Goal: Transaction & Acquisition: Book appointment/travel/reservation

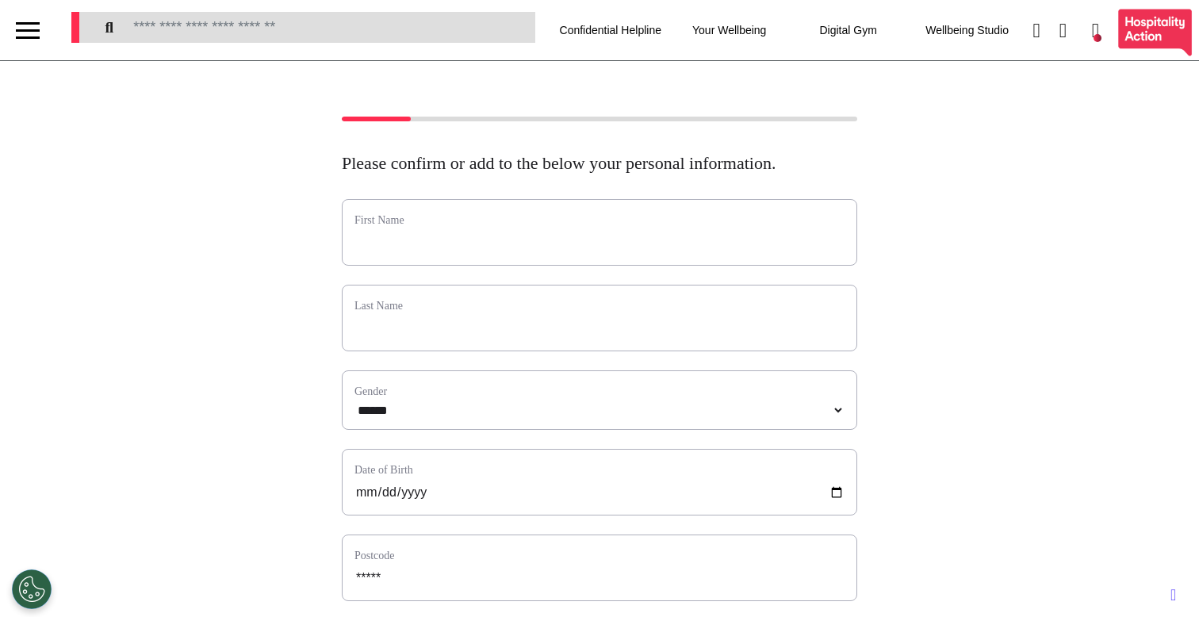
select select "******"
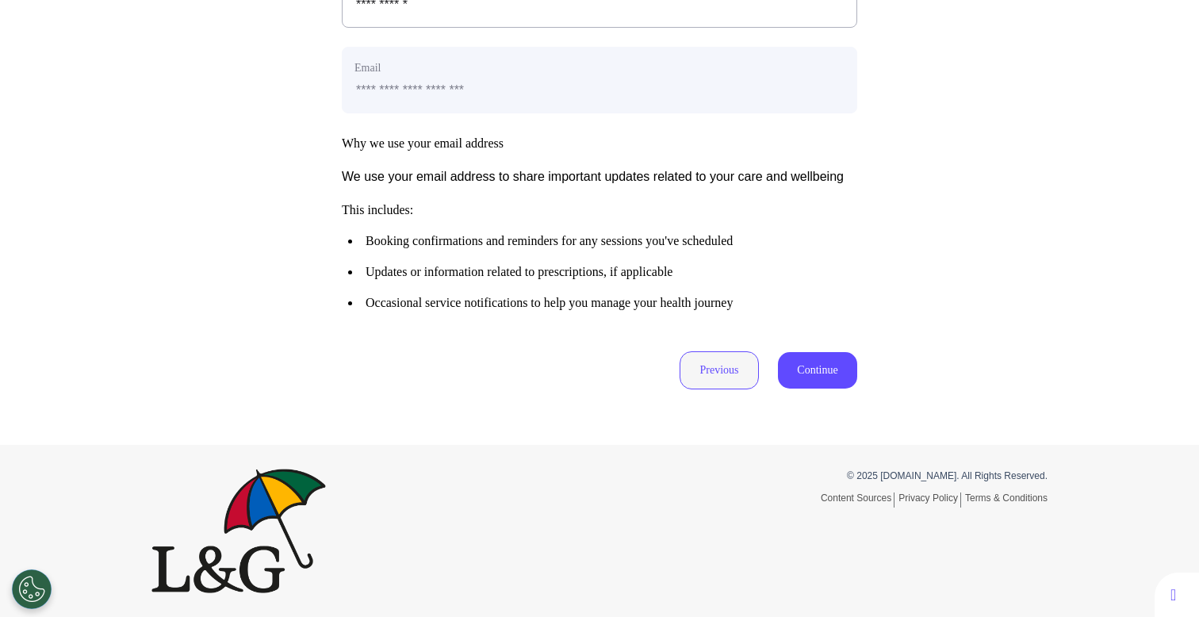
click at [696, 365] on button "Previous" at bounding box center [718, 370] width 79 height 38
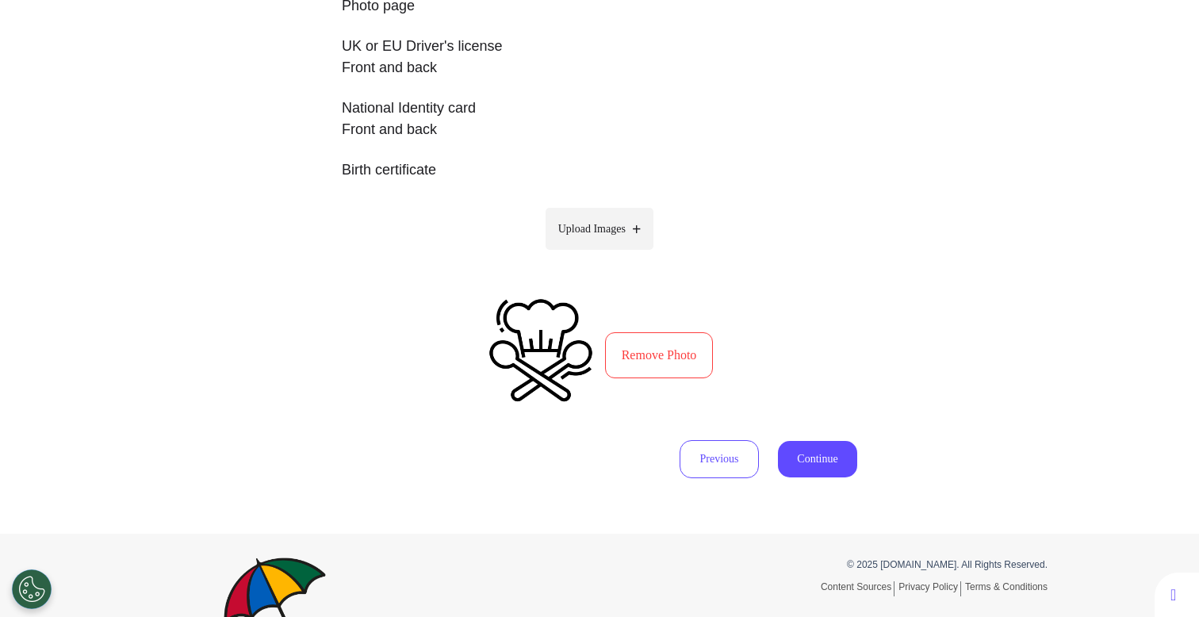
scroll to position [428, 0]
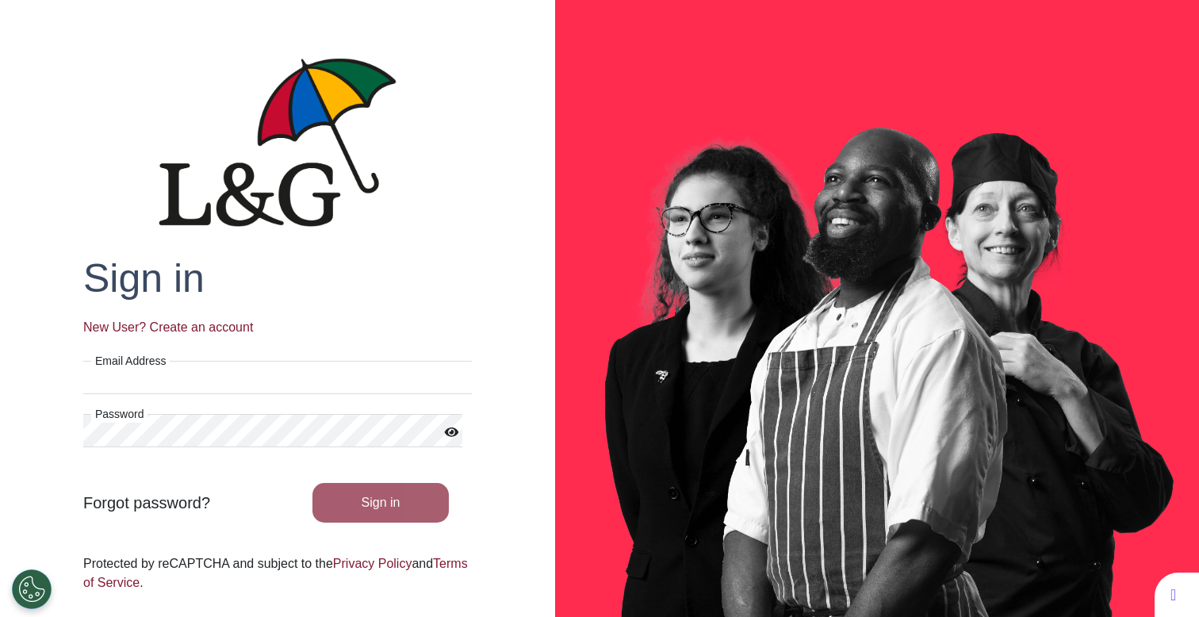
click at [225, 377] on input "Email Address" at bounding box center [277, 377] width 388 height 33
type input "**********"
click at [354, 514] on button "Sign in" at bounding box center [380, 503] width 137 height 40
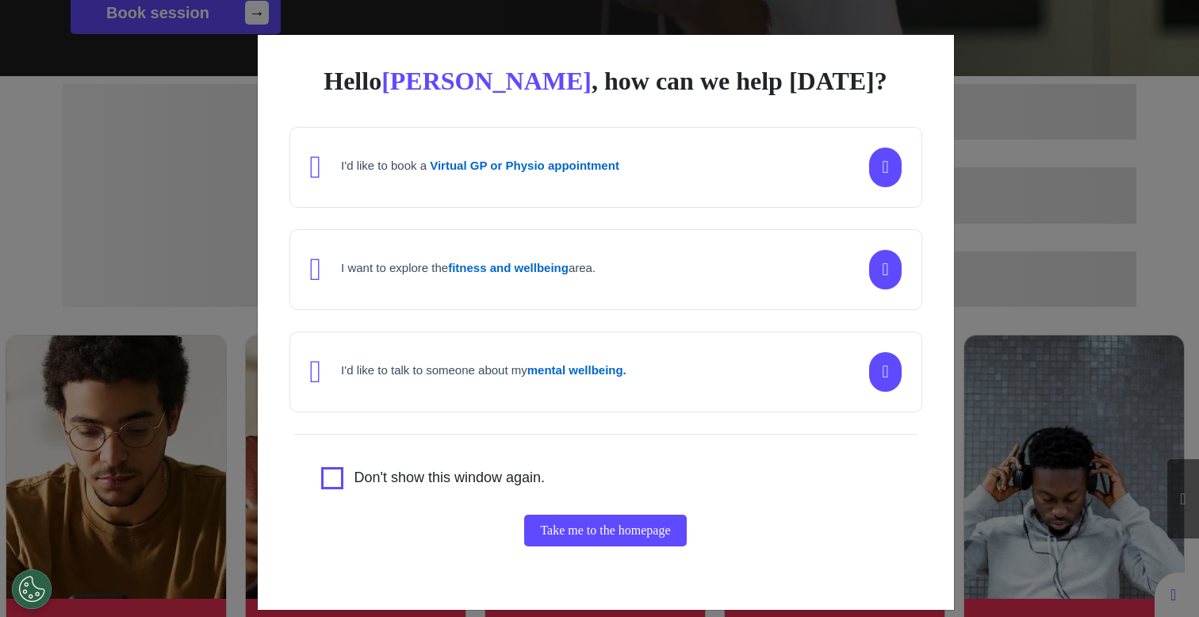
click at [197, 373] on div "Hello [PERSON_NAME] , how can we help [DATE]? I'd like to book a Virtual GP or …" at bounding box center [599, 308] width 1199 height 617
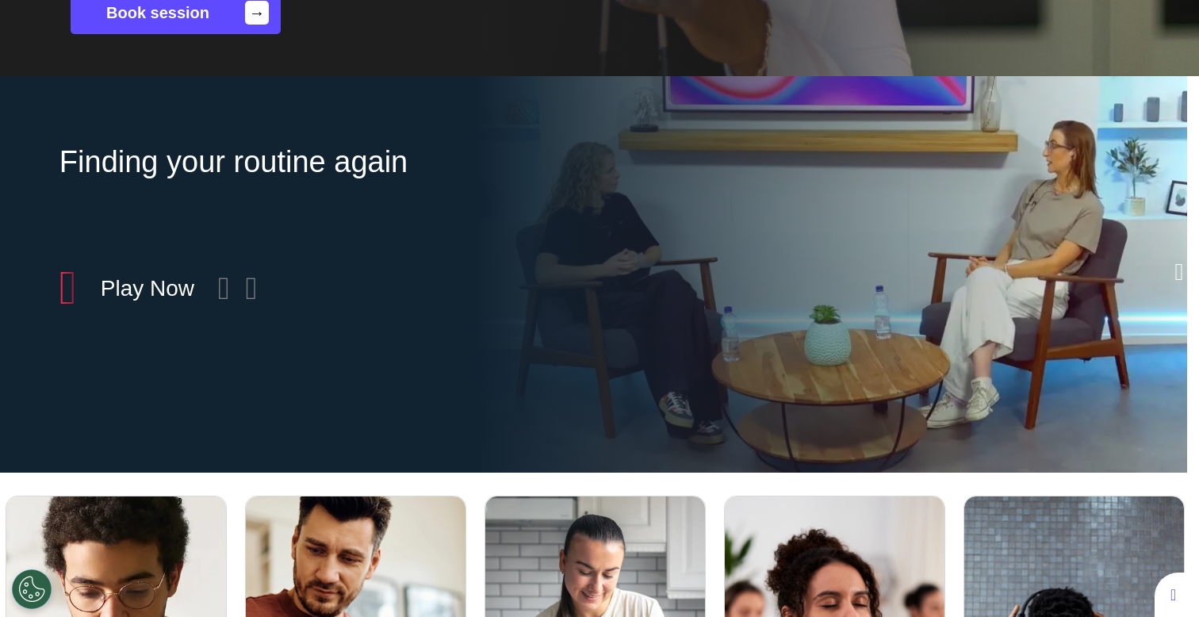
click at [246, 26] on link "Book session →" at bounding box center [176, 12] width 210 height 43
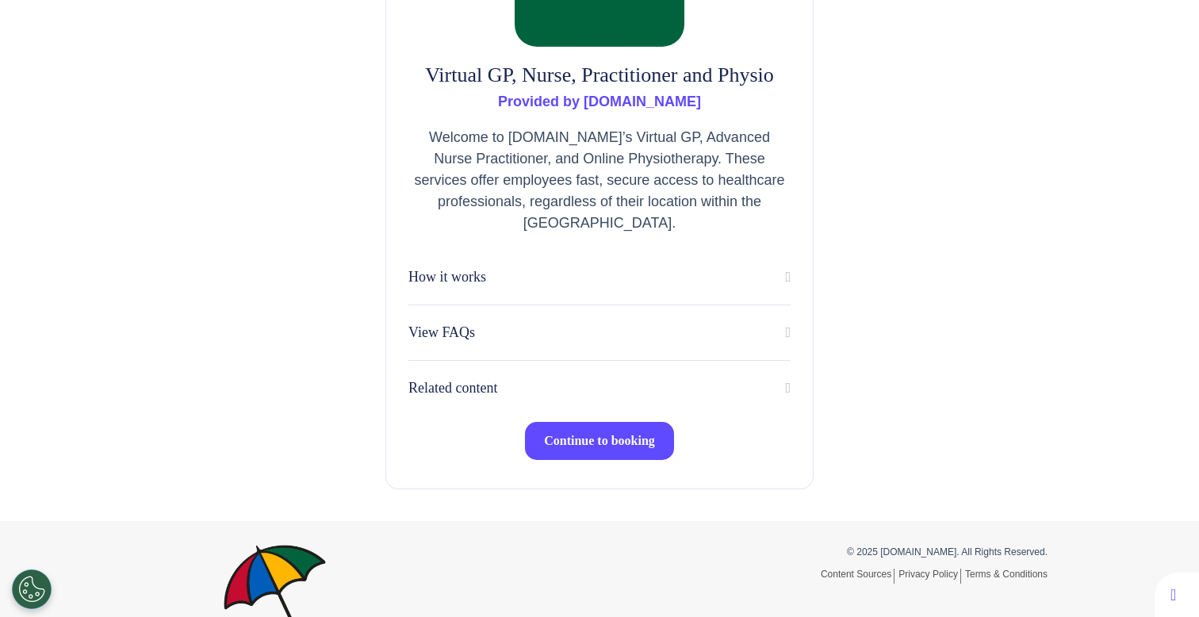
click at [579, 425] on button "Continue to booking" at bounding box center [599, 441] width 149 height 38
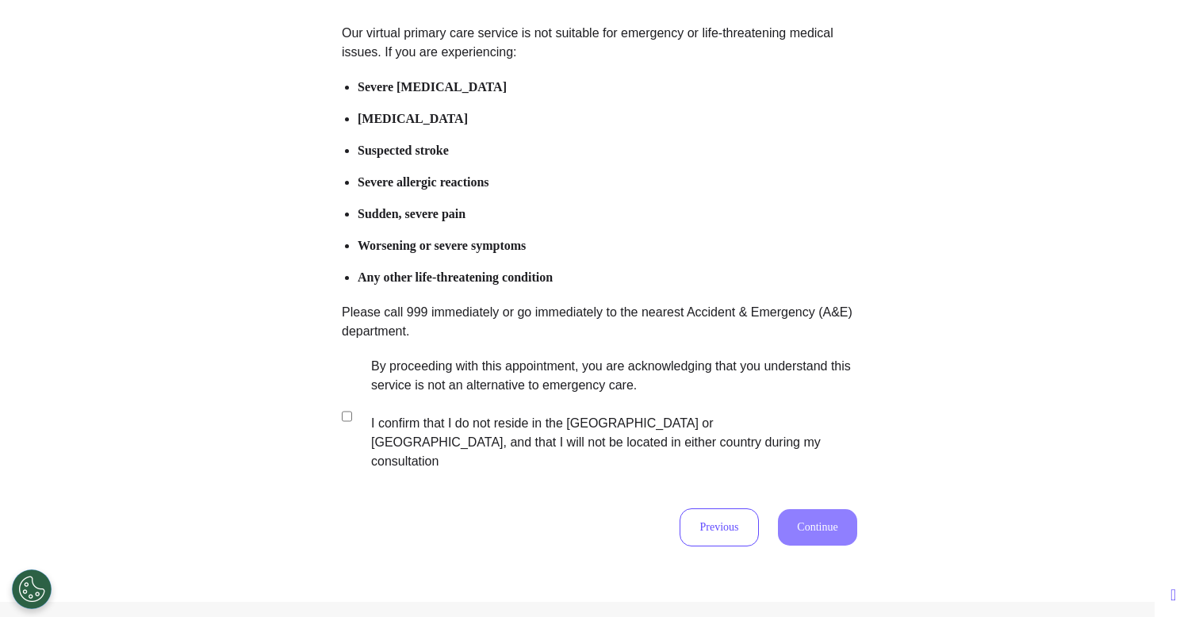
scroll to position [175, 0]
click at [531, 394] on label "By proceeding with this appointment, you are acknowledging that you understand …" at bounding box center [603, 414] width 496 height 114
click at [790, 509] on button "Continue" at bounding box center [817, 527] width 79 height 36
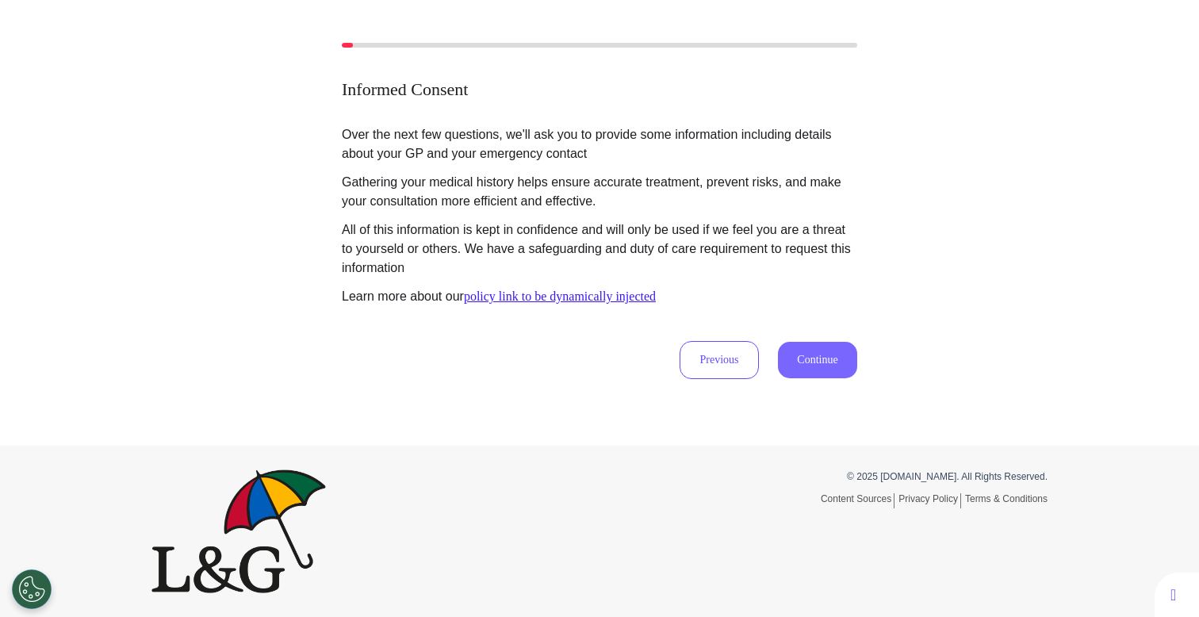
click at [814, 367] on button "Continue" at bounding box center [817, 360] width 79 height 36
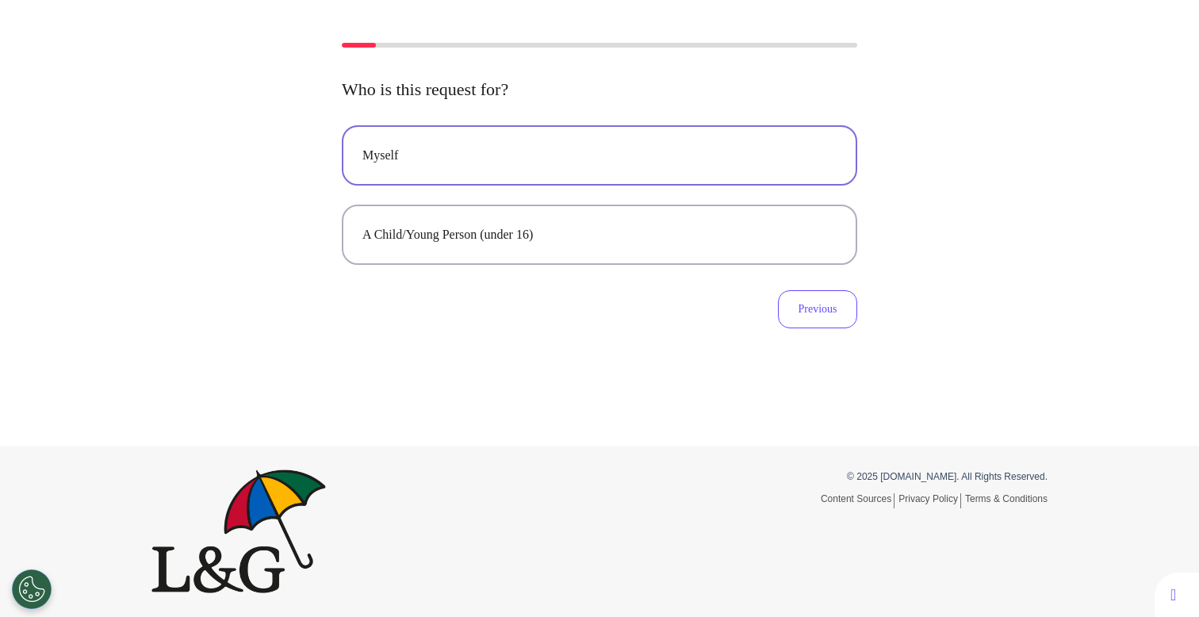
click at [643, 147] on div "Myself" at bounding box center [599, 155] width 474 height 19
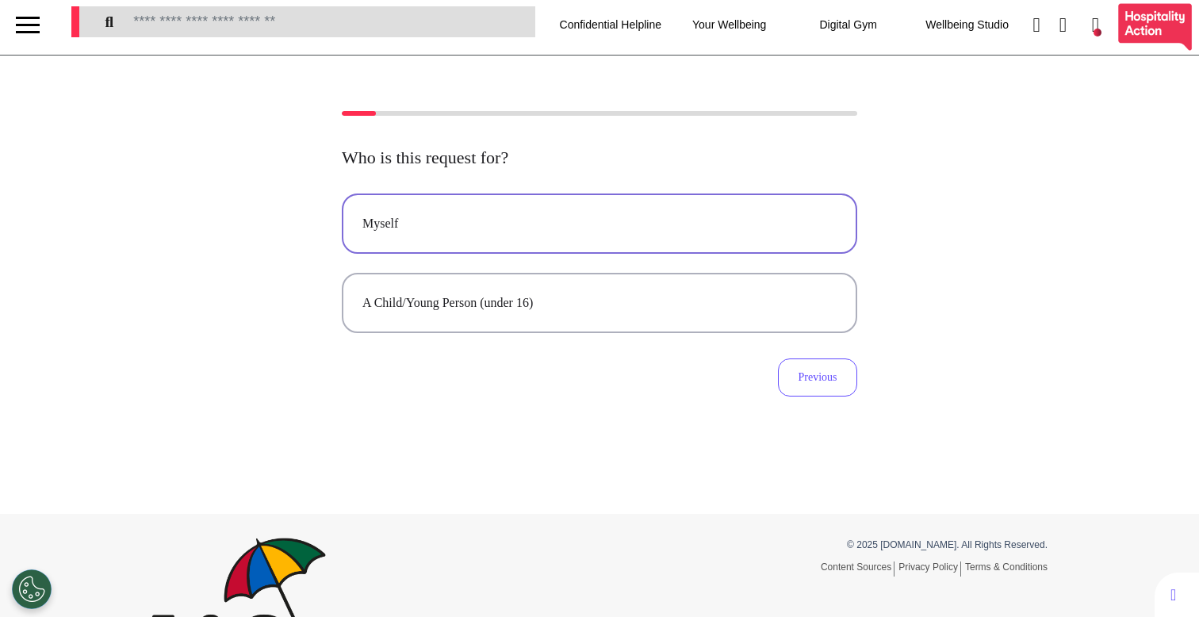
scroll to position [0, 0]
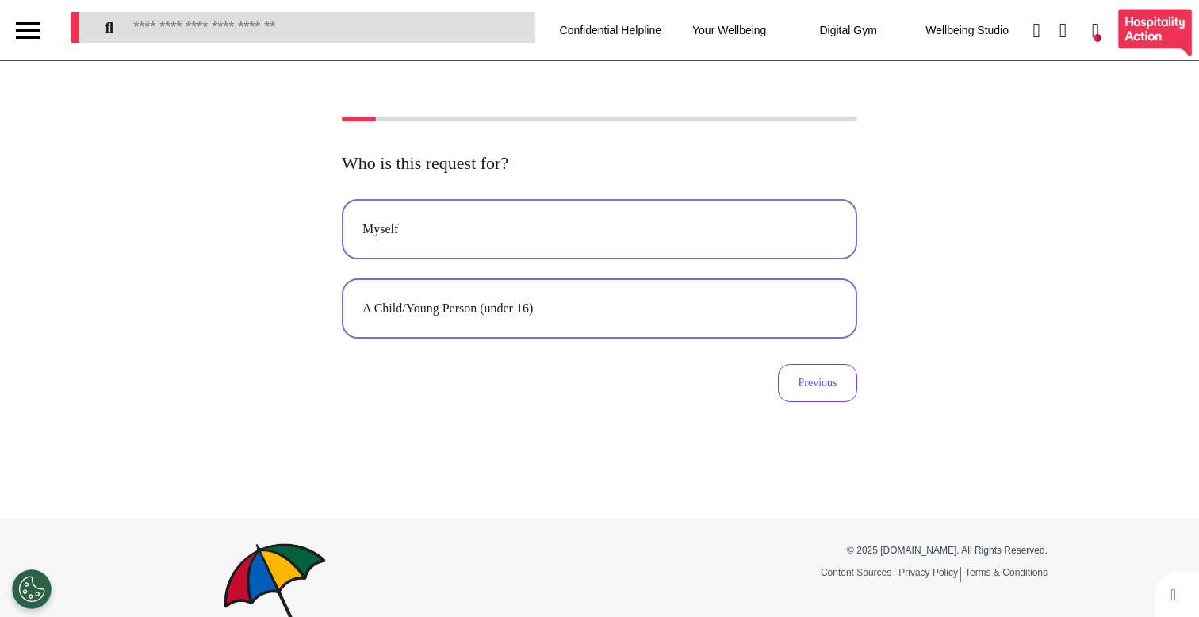
click at [576, 290] on button "A Child/Young Person (under 16)" at bounding box center [599, 308] width 515 height 60
click at [528, 242] on button "Myself" at bounding box center [599, 229] width 515 height 60
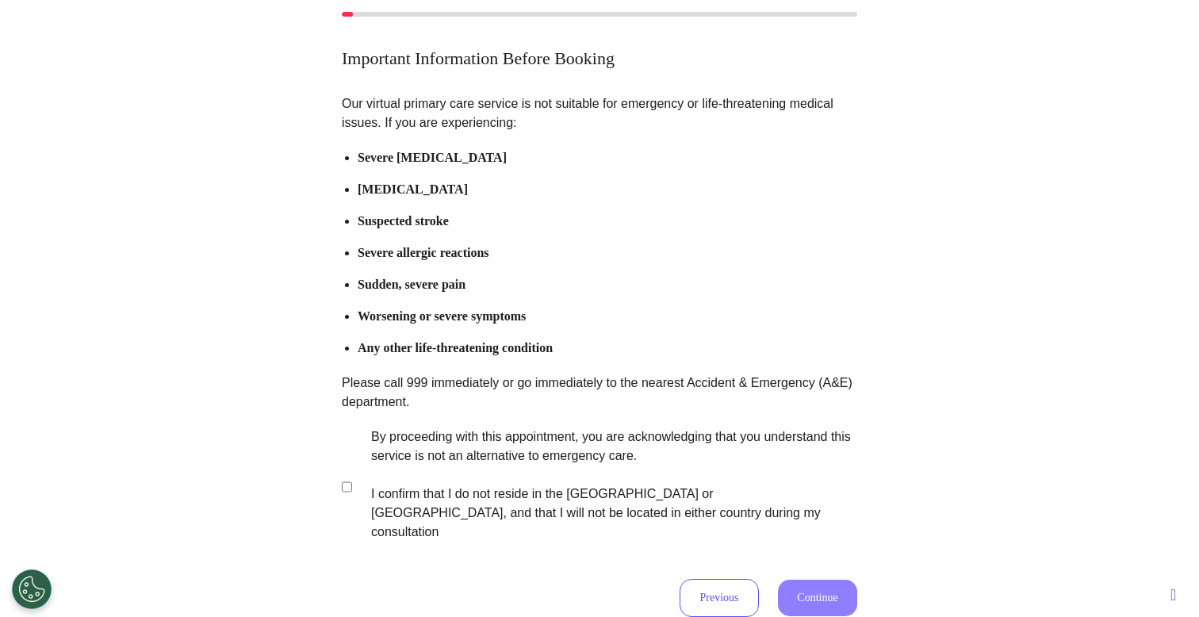
scroll to position [115, 0]
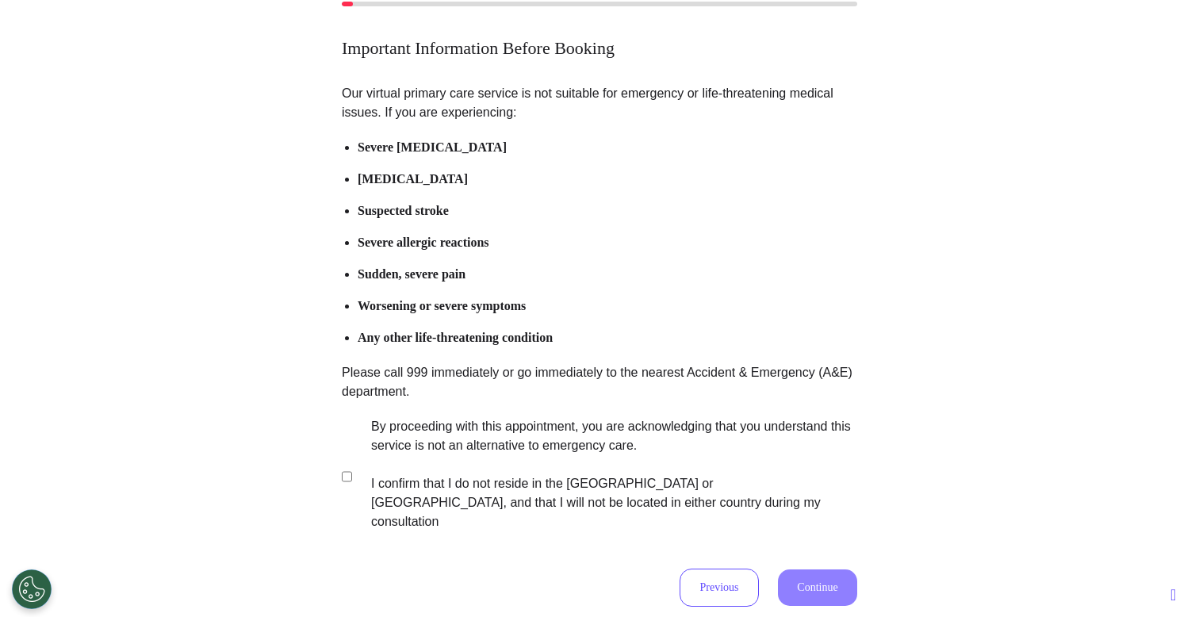
click at [442, 472] on label "By proceeding with this appointment, you are acknowledging that you understand …" at bounding box center [603, 474] width 496 height 114
click at [830, 569] on button "Continue" at bounding box center [817, 587] width 79 height 36
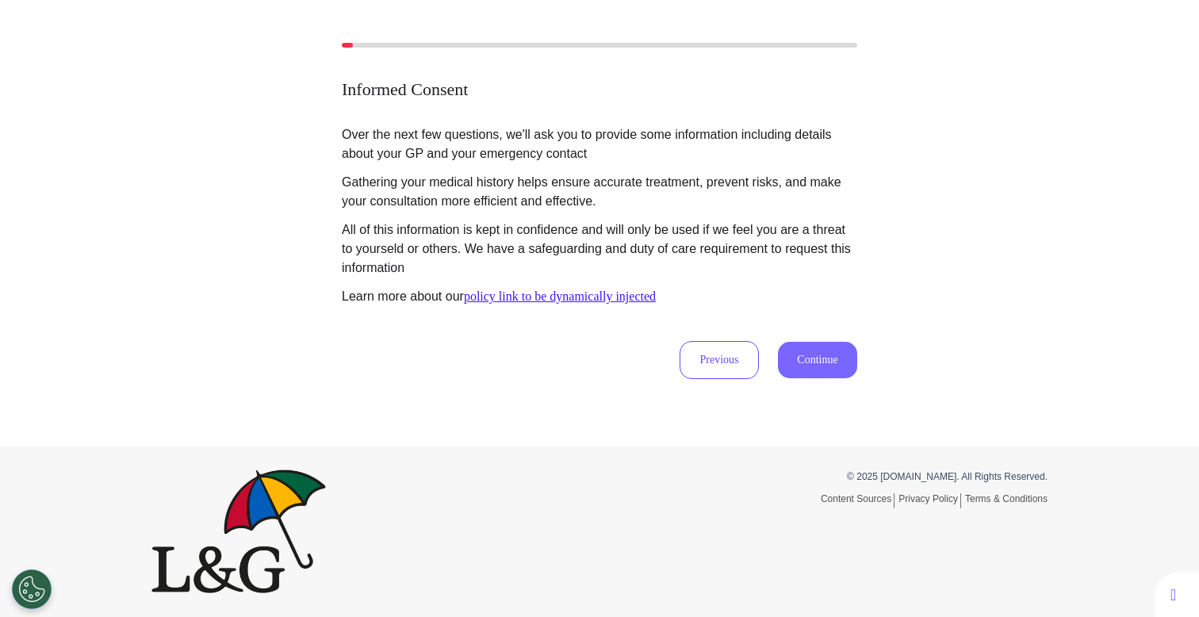
click at [803, 365] on button "Continue" at bounding box center [817, 360] width 79 height 36
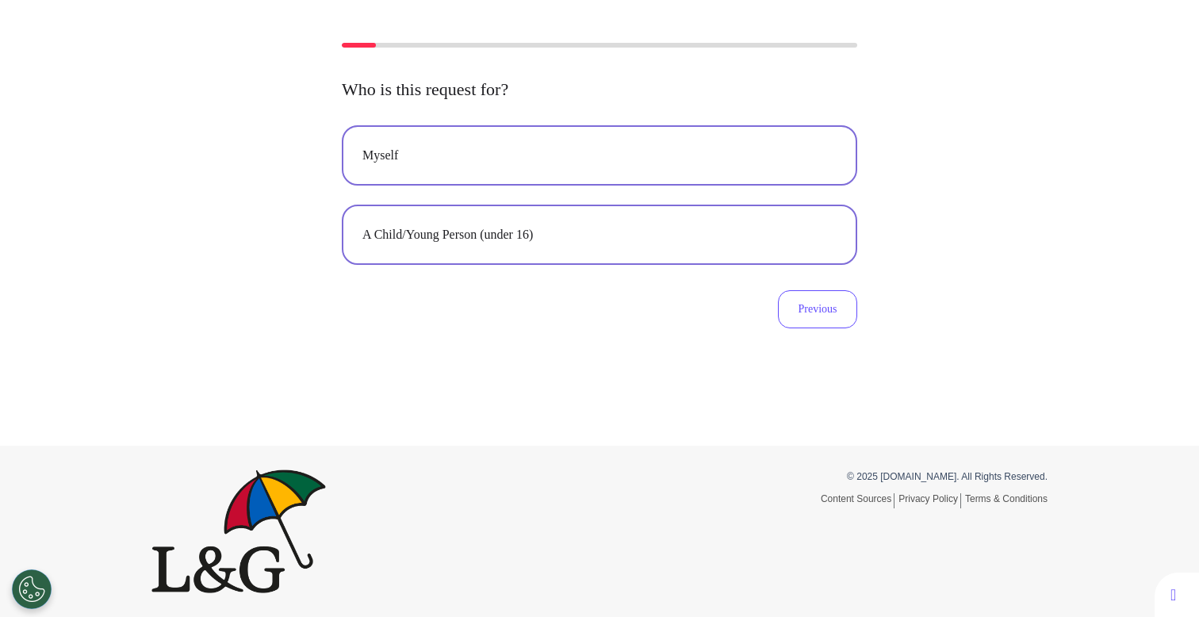
click at [502, 161] on div "Myself" at bounding box center [599, 155] width 474 height 19
click at [423, 140] on button "Myself" at bounding box center [599, 155] width 515 height 60
